Goal: Information Seeking & Learning: Learn about a topic

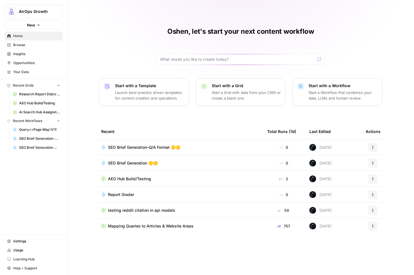
click at [18, 54] on span "Insights" at bounding box center [36, 53] width 47 height 5
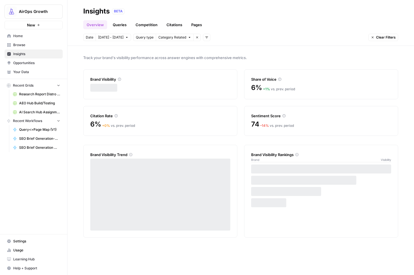
click at [194, 23] on link "Pages" at bounding box center [196, 24] width 17 height 9
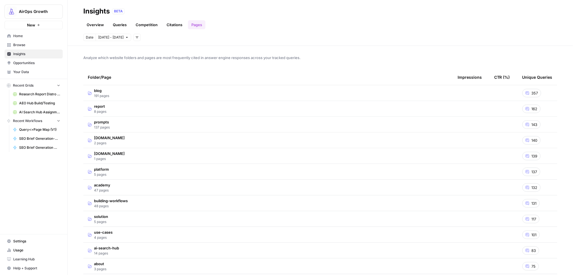
click at [171, 24] on link "Citations" at bounding box center [174, 24] width 23 height 9
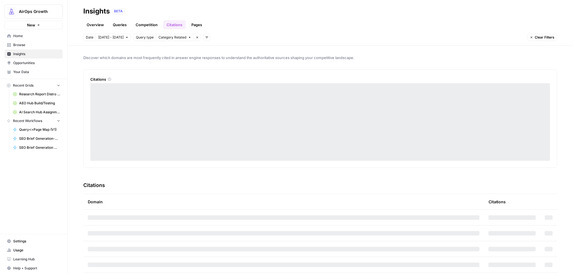
click at [191, 24] on link "Pages" at bounding box center [196, 24] width 17 height 9
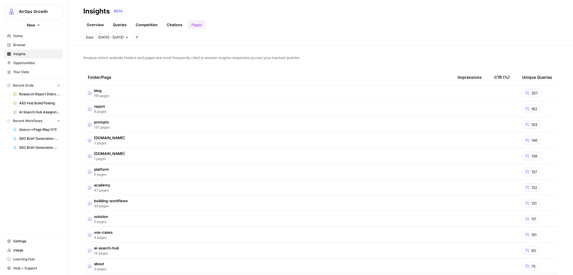
click at [414, 109] on span "162" at bounding box center [534, 109] width 6 height 6
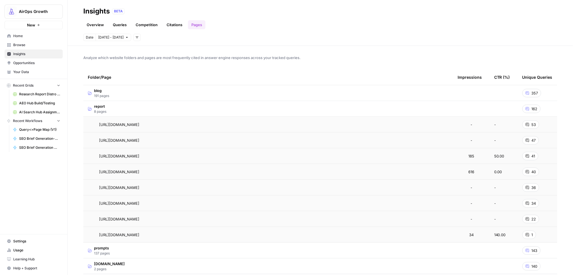
click at [414, 109] on span "162" at bounding box center [534, 109] width 6 height 6
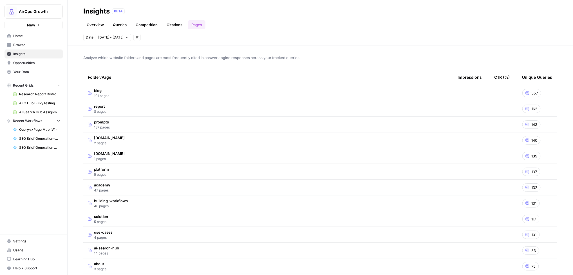
click at [414, 109] on span "162" at bounding box center [534, 109] width 6 height 6
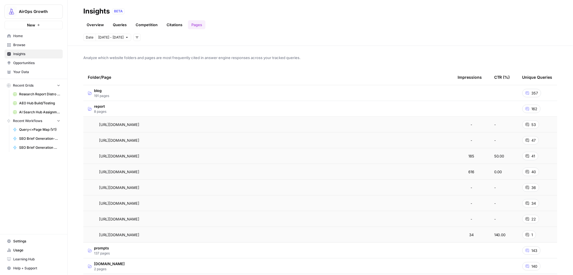
click at [414, 109] on span "162" at bounding box center [534, 109] width 6 height 6
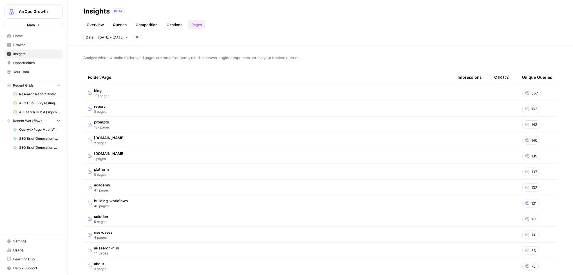
click at [414, 109] on span "162" at bounding box center [534, 109] width 6 height 6
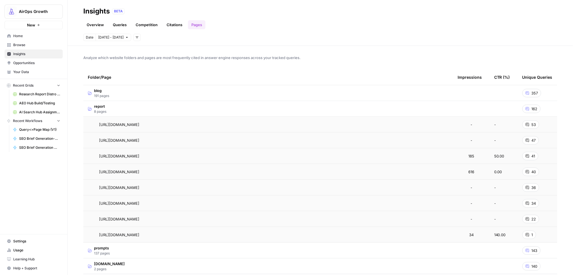
click at [414, 109] on span "162" at bounding box center [534, 109] width 6 height 6
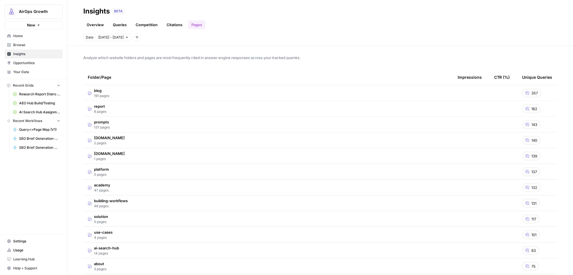
click at [175, 26] on link "Citations" at bounding box center [174, 24] width 23 height 9
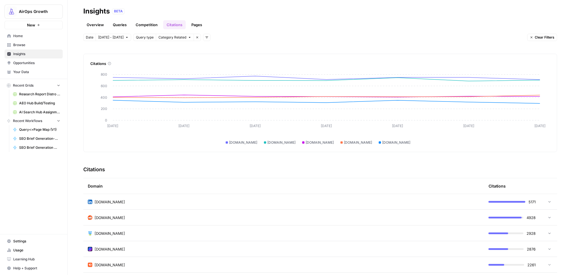
scroll to position [27, 0]
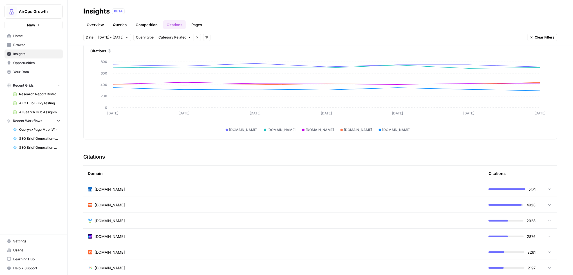
click at [414, 204] on div "4928" at bounding box center [511, 205] width 47 height 6
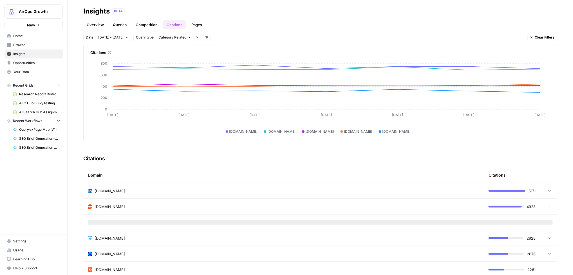
scroll to position [27, 0]
click at [414, 204] on div "4928" at bounding box center [511, 206] width 47 height 6
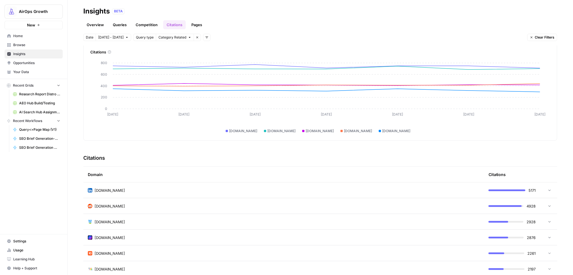
click at [141, 24] on link "Competition" at bounding box center [146, 24] width 29 height 9
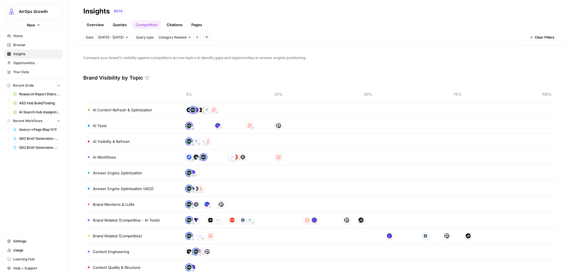
click at [111, 22] on link "Queries" at bounding box center [119, 24] width 21 height 9
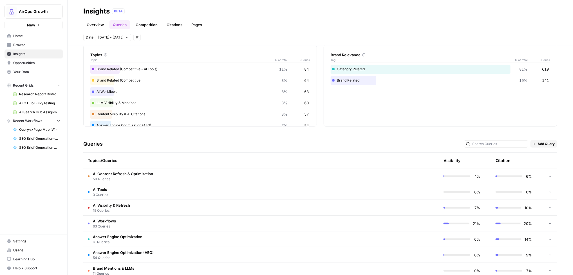
scroll to position [29, 0]
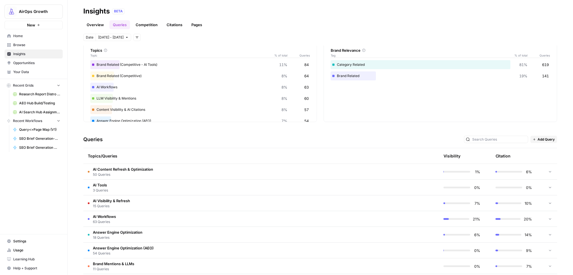
click at [122, 218] on td "AI Workflows 63 Queries" at bounding box center [234, 218] width 302 height 15
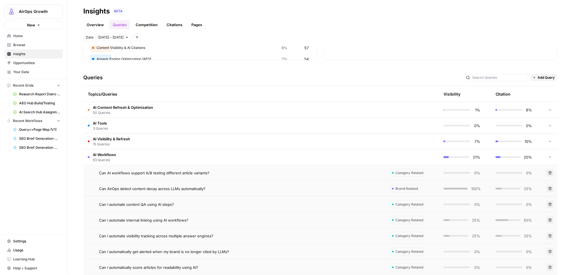
scroll to position [91, 0]
click at [174, 188] on span "Can AirOps detect content decay across LLMs automatically?" at bounding box center [152, 188] width 106 height 6
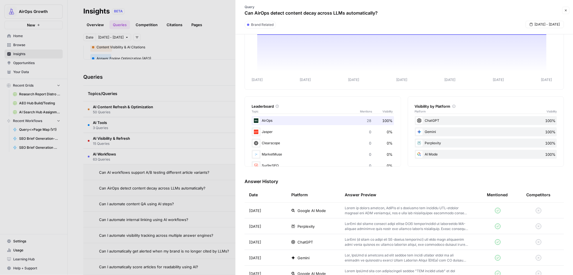
scroll to position [30, 0]
drag, startPoint x: 402, startPoint y: 202, endPoint x: 401, endPoint y: 208, distance: 5.9
click at [402, 203] on td at bounding box center [411, 209] width 142 height 15
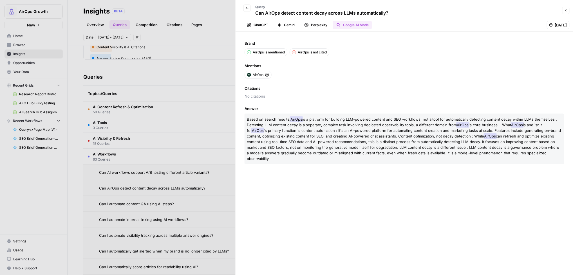
click at [414, 10] on icon "button" at bounding box center [565, 10] width 3 height 3
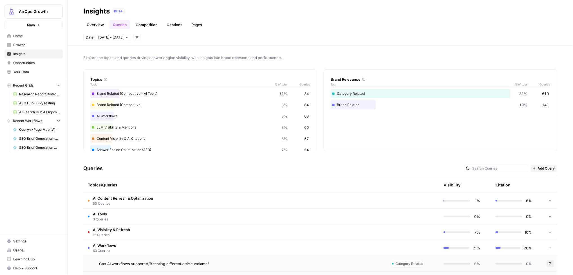
click at [94, 22] on link "Overview" at bounding box center [95, 24] width 24 height 9
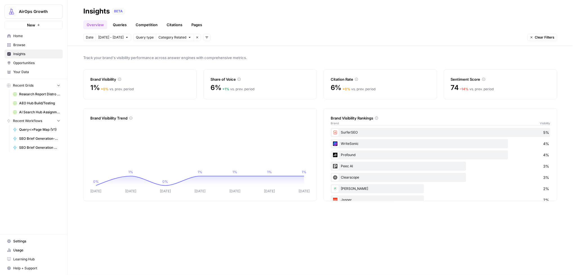
click at [414, 89] on span "– 14 %" at bounding box center [464, 89] width 9 height 4
click at [414, 37] on button "Clear Filters" at bounding box center [542, 37] width 30 height 7
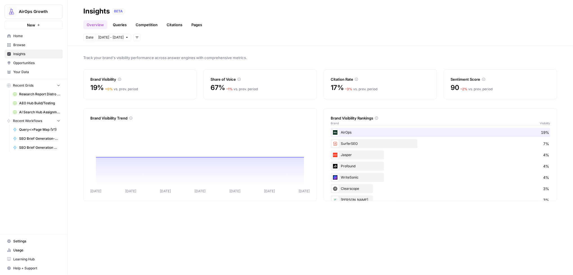
click at [114, 26] on link "Queries" at bounding box center [119, 24] width 21 height 9
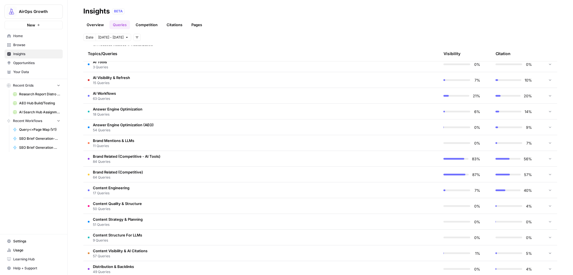
scroll to position [195, 0]
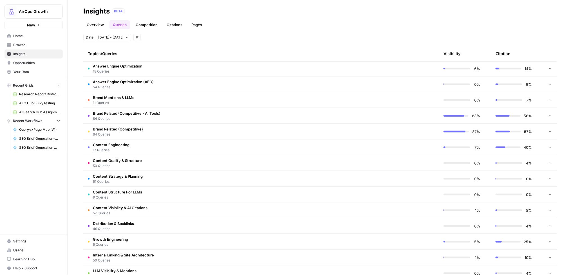
click at [116, 149] on span "17 Queries" at bounding box center [111, 150] width 37 height 5
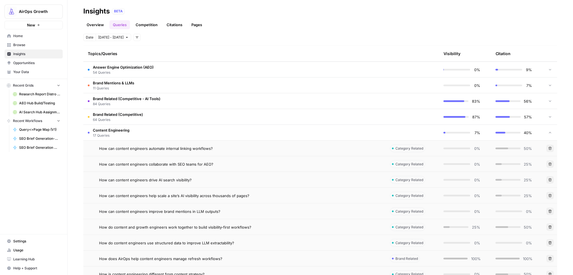
scroll to position [209, 0]
click at [105, 134] on span "17 Queries" at bounding box center [111, 136] width 37 height 5
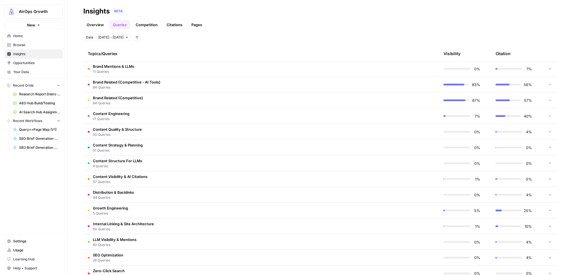
scroll to position [234, 0]
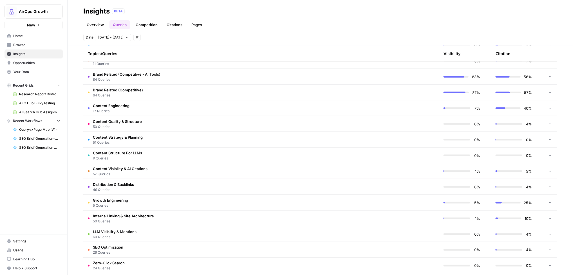
click at [119, 202] on span "Growth Engineering" at bounding box center [110, 200] width 35 height 6
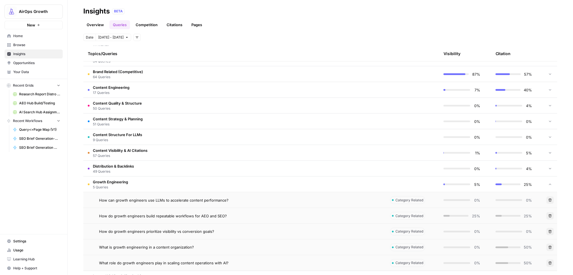
scroll to position [265, 0]
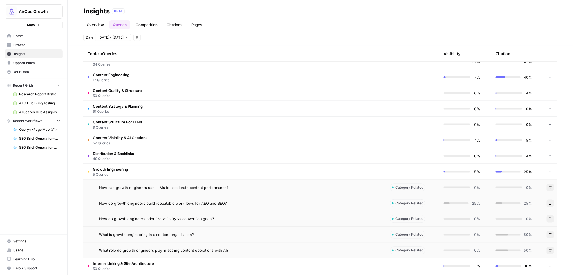
click at [105, 172] on span "5 Queries" at bounding box center [110, 174] width 35 height 5
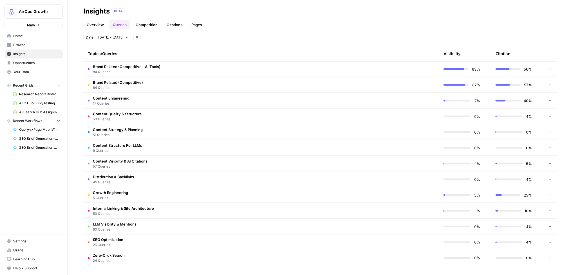
drag, startPoint x: 108, startPoint y: 256, endPoint x: 111, endPoint y: 256, distance: 2.9
click at [108, 256] on span "Zero-Click Search" at bounding box center [109, 256] width 32 height 6
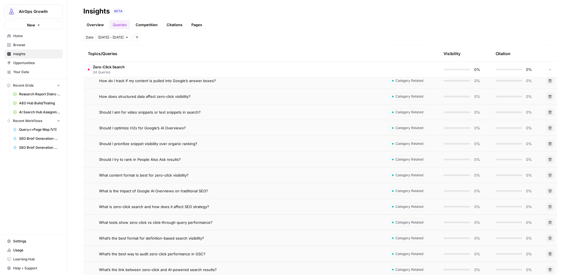
scroll to position [590, 0]
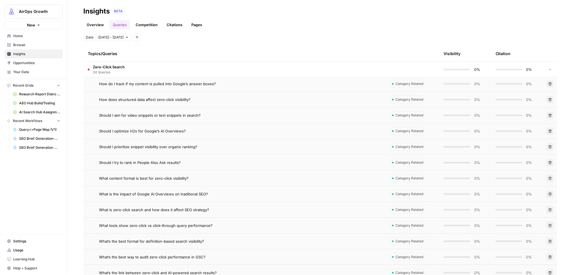
click at [118, 99] on span "How does structured data affect zero-click visibility?" at bounding box center [144, 100] width 91 height 6
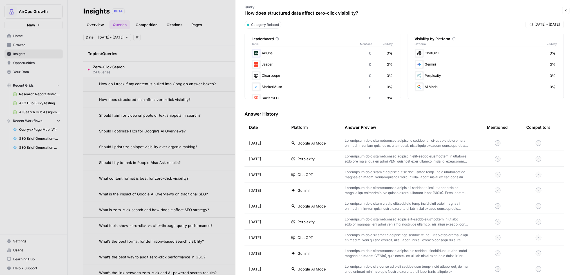
scroll to position [103, 0]
